Goal: Information Seeking & Learning: Learn about a topic

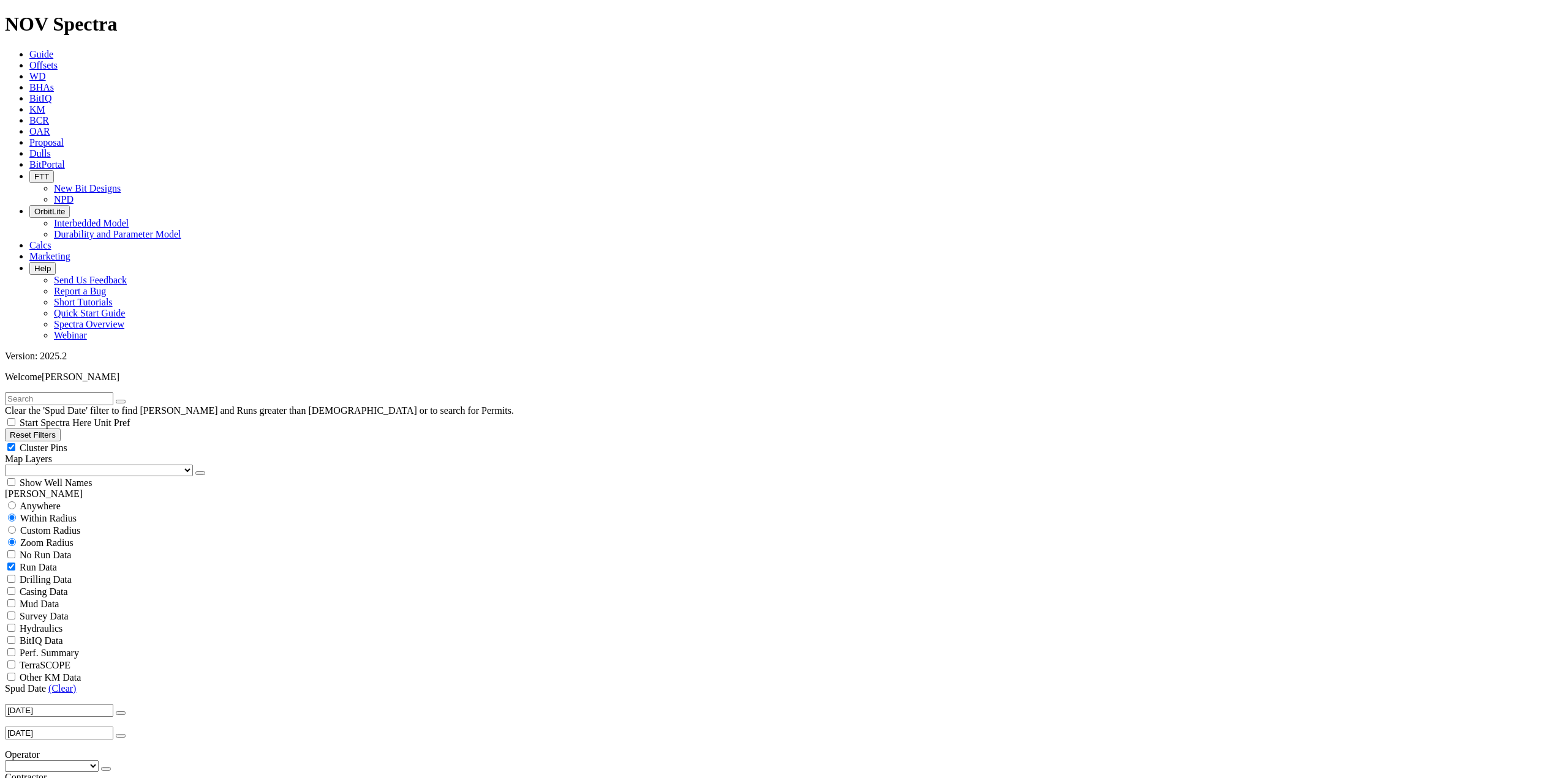
scroll to position [245, 0]
select select
